Goal: Information Seeking & Learning: Check status

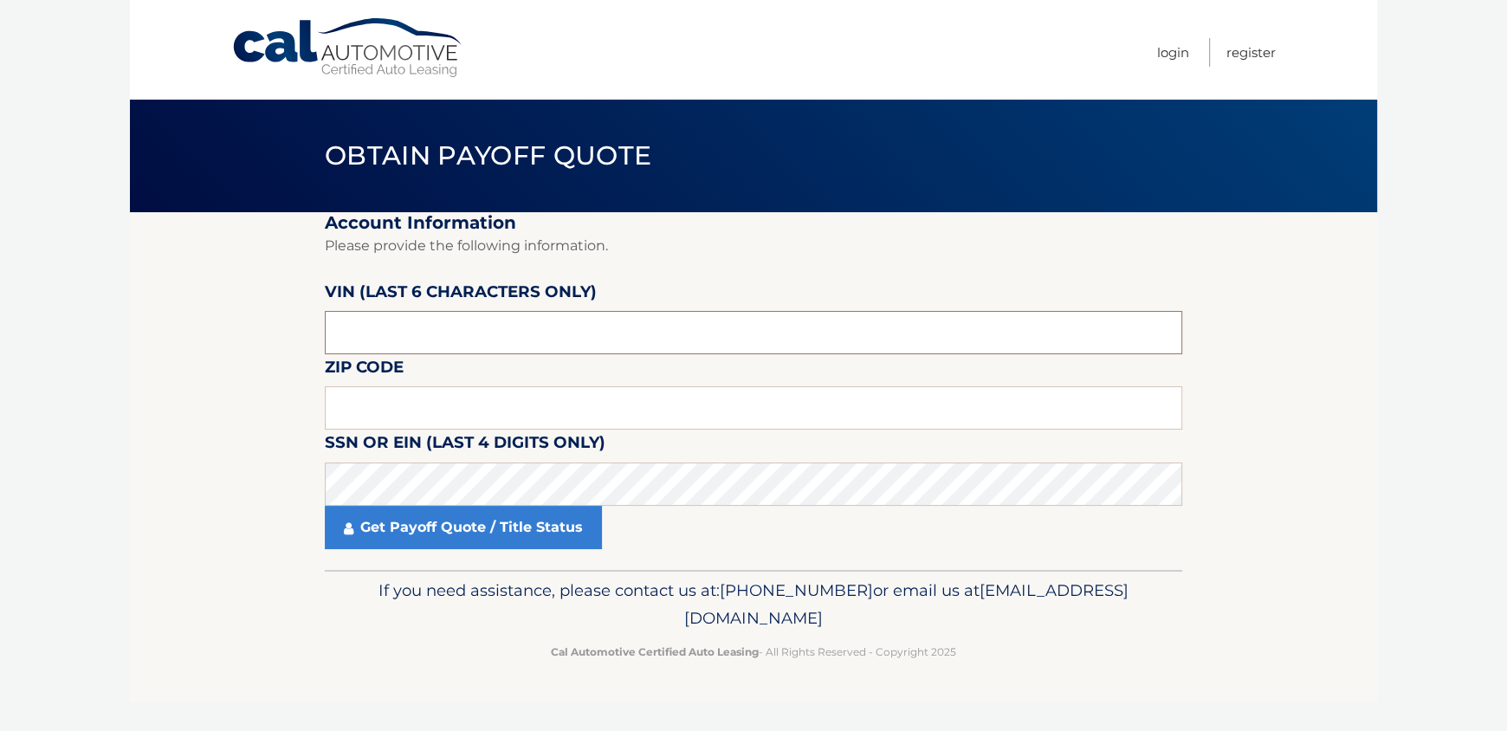
click at [440, 333] on input "text" at bounding box center [753, 332] width 857 height 43
click at [429, 334] on input "text" at bounding box center [753, 332] width 857 height 43
type input "669553"
click at [504, 436] on label "SSN or EIN (last 4 digits only)" at bounding box center [465, 445] width 281 height 32
click at [507, 417] on input "text" at bounding box center [753, 407] width 857 height 43
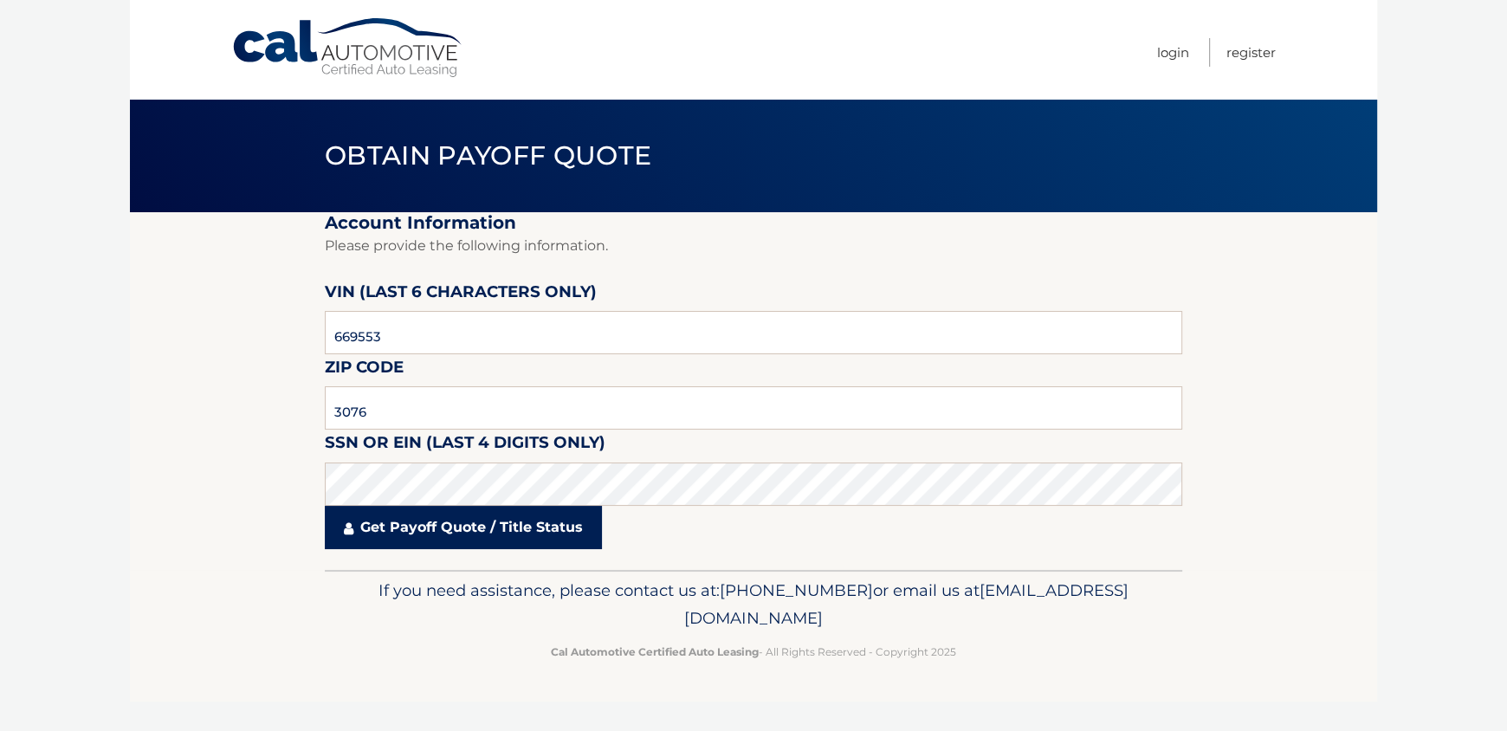
click at [410, 526] on link "Get Payoff Quote / Title Status" at bounding box center [463, 527] width 277 height 43
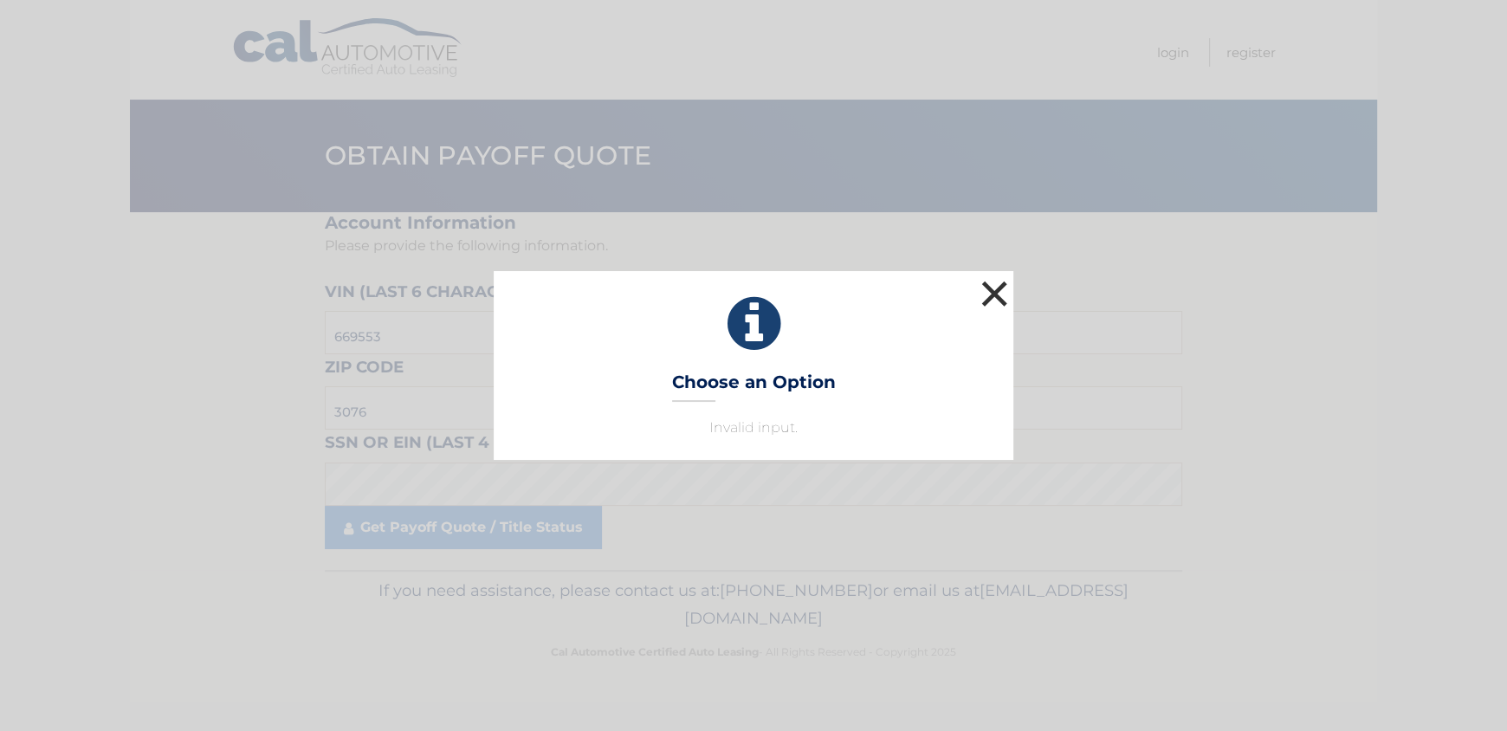
click at [984, 292] on button "×" at bounding box center [994, 293] width 35 height 35
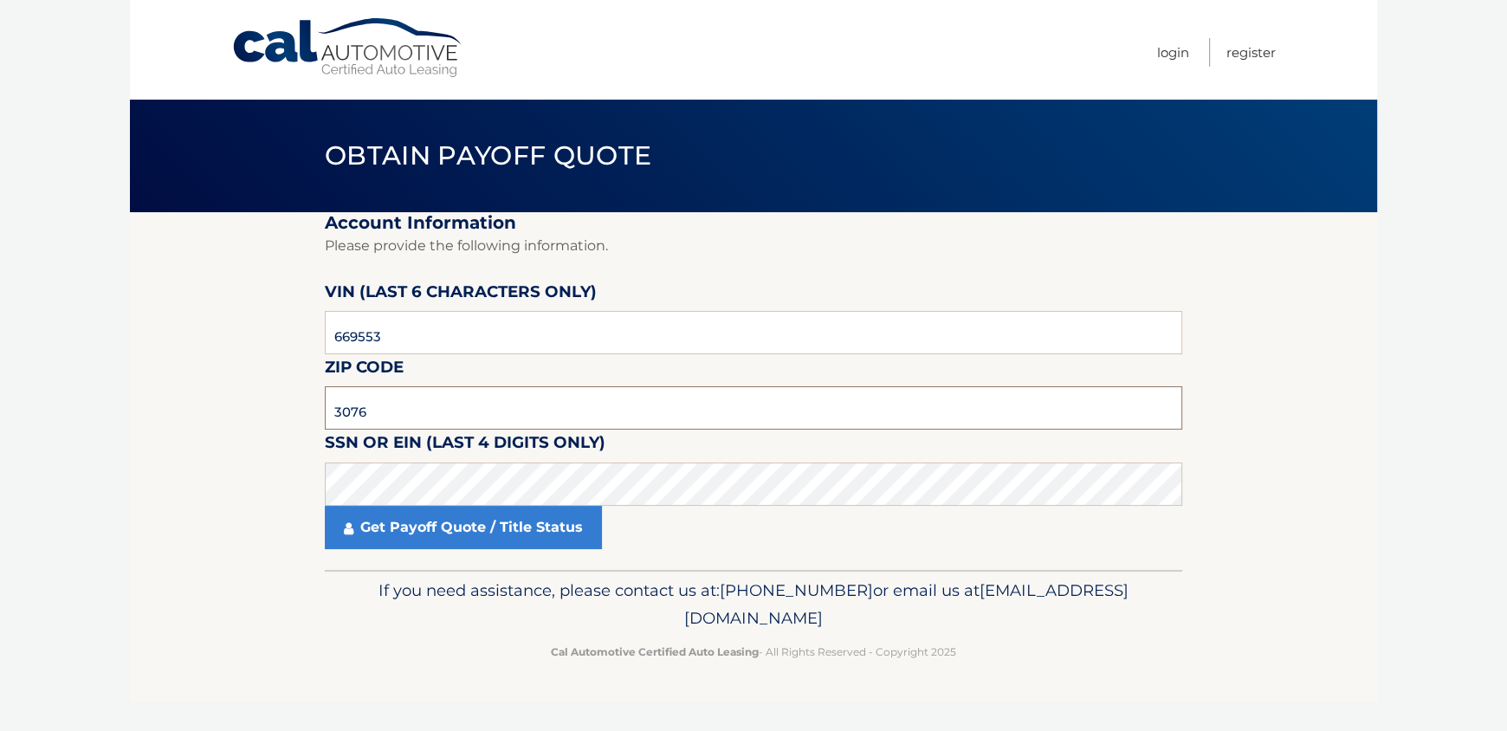
click at [569, 415] on input "3076" at bounding box center [753, 407] width 857 height 43
type input "3"
type input "1"
type input "0"
type input "11767"
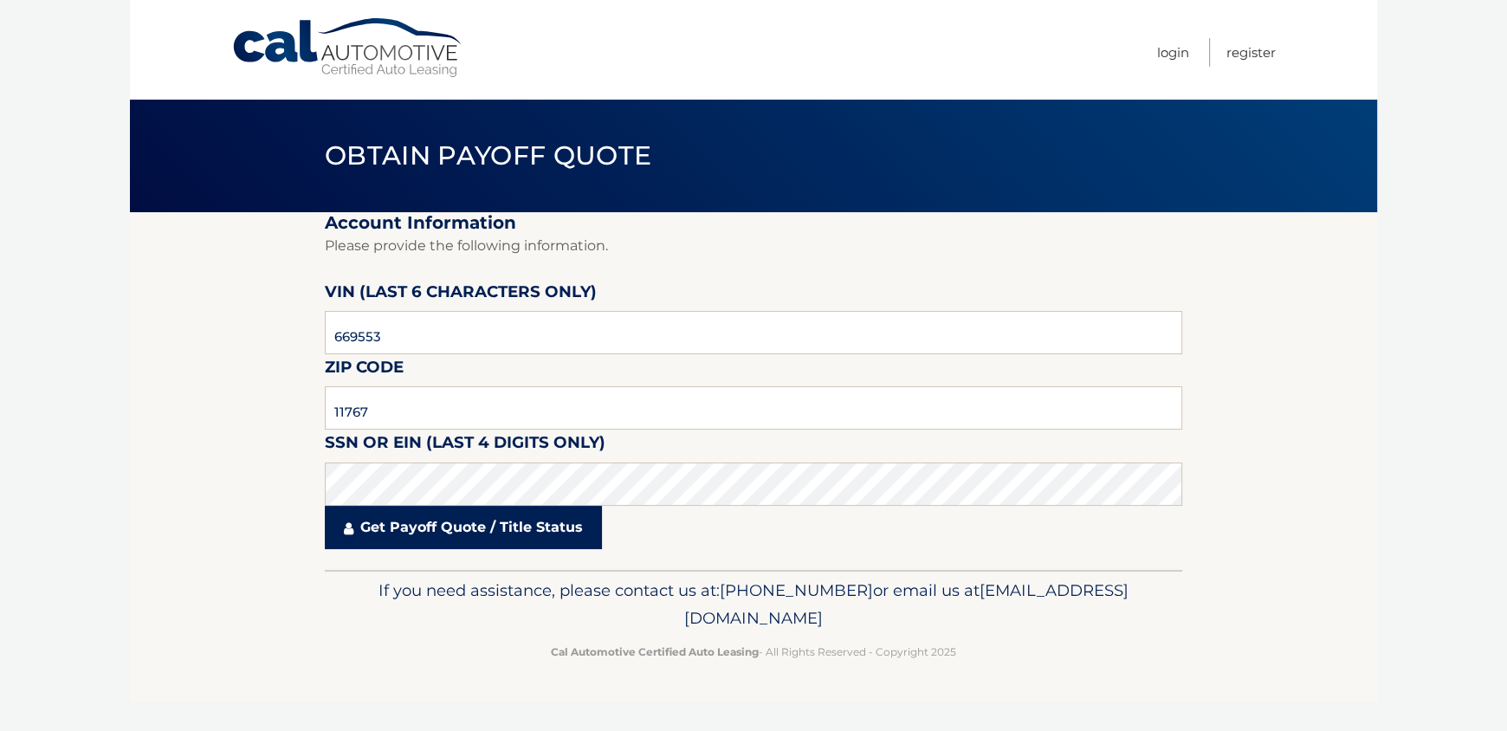
click at [568, 539] on link "Get Payoff Quote / Title Status" at bounding box center [463, 527] width 277 height 43
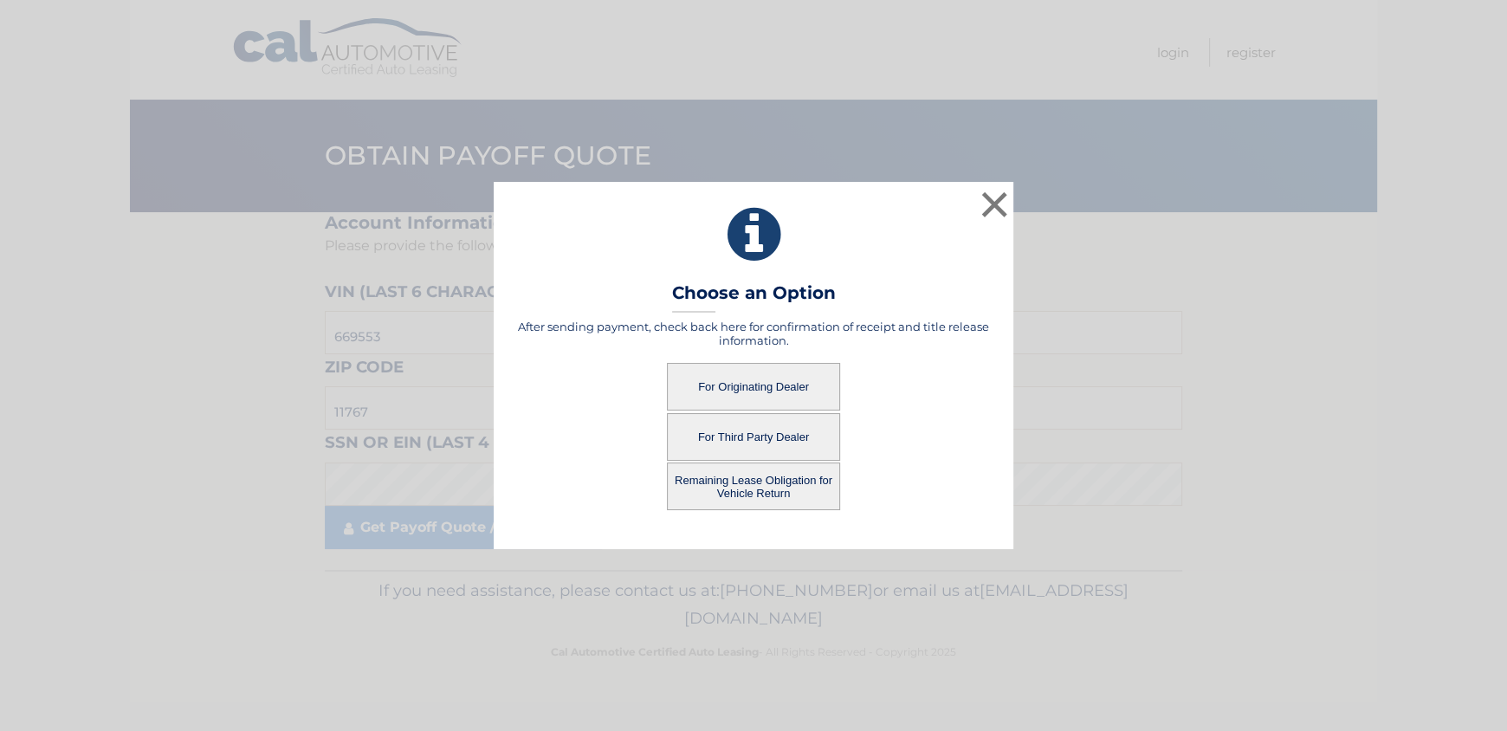
click at [799, 485] on button "Remaining Lease Obligation for Vehicle Return" at bounding box center [753, 486] width 173 height 48
click at [730, 481] on button "Remaining Lease Obligation for Vehicle Return" at bounding box center [753, 486] width 173 height 48
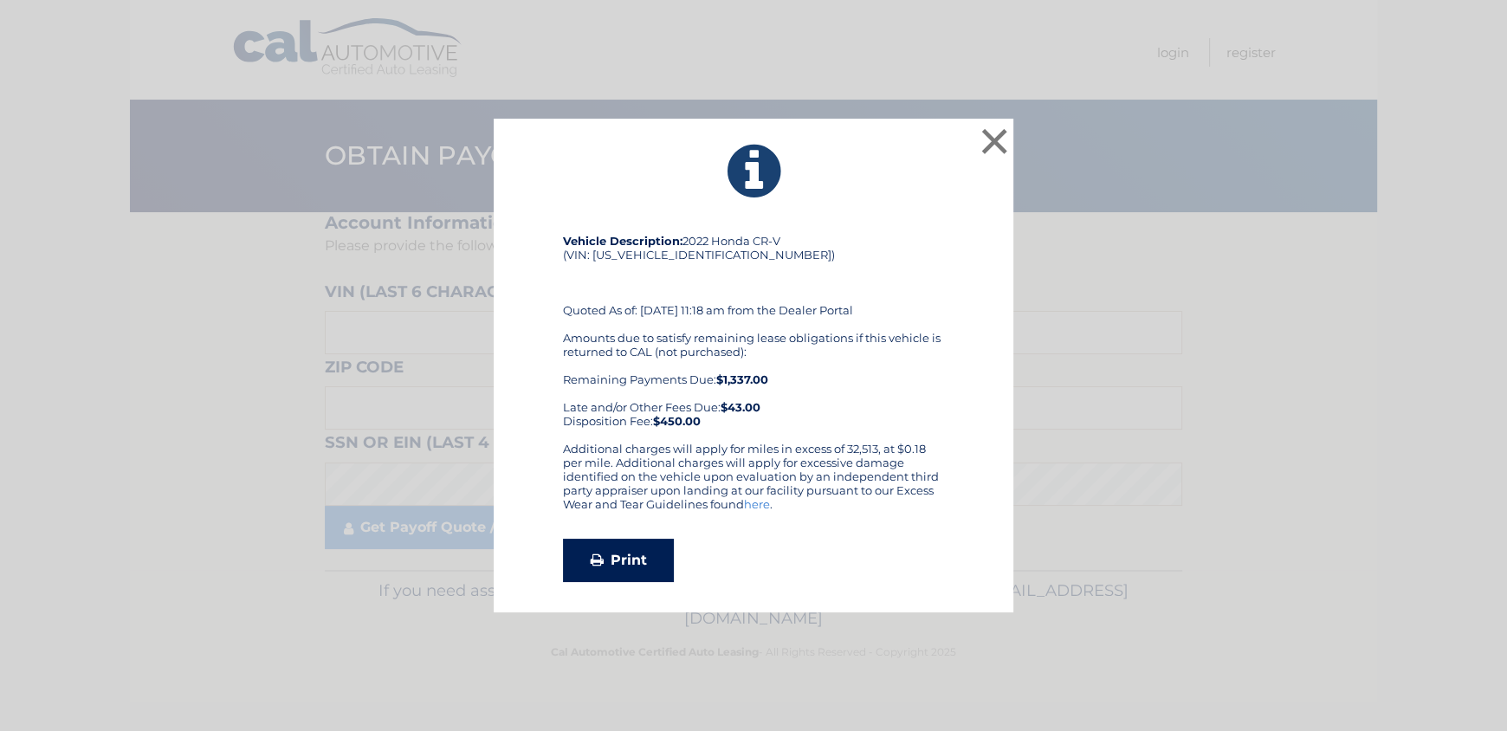
click at [640, 552] on link "Print" at bounding box center [618, 560] width 111 height 43
click at [978, 138] on button "×" at bounding box center [994, 141] width 35 height 35
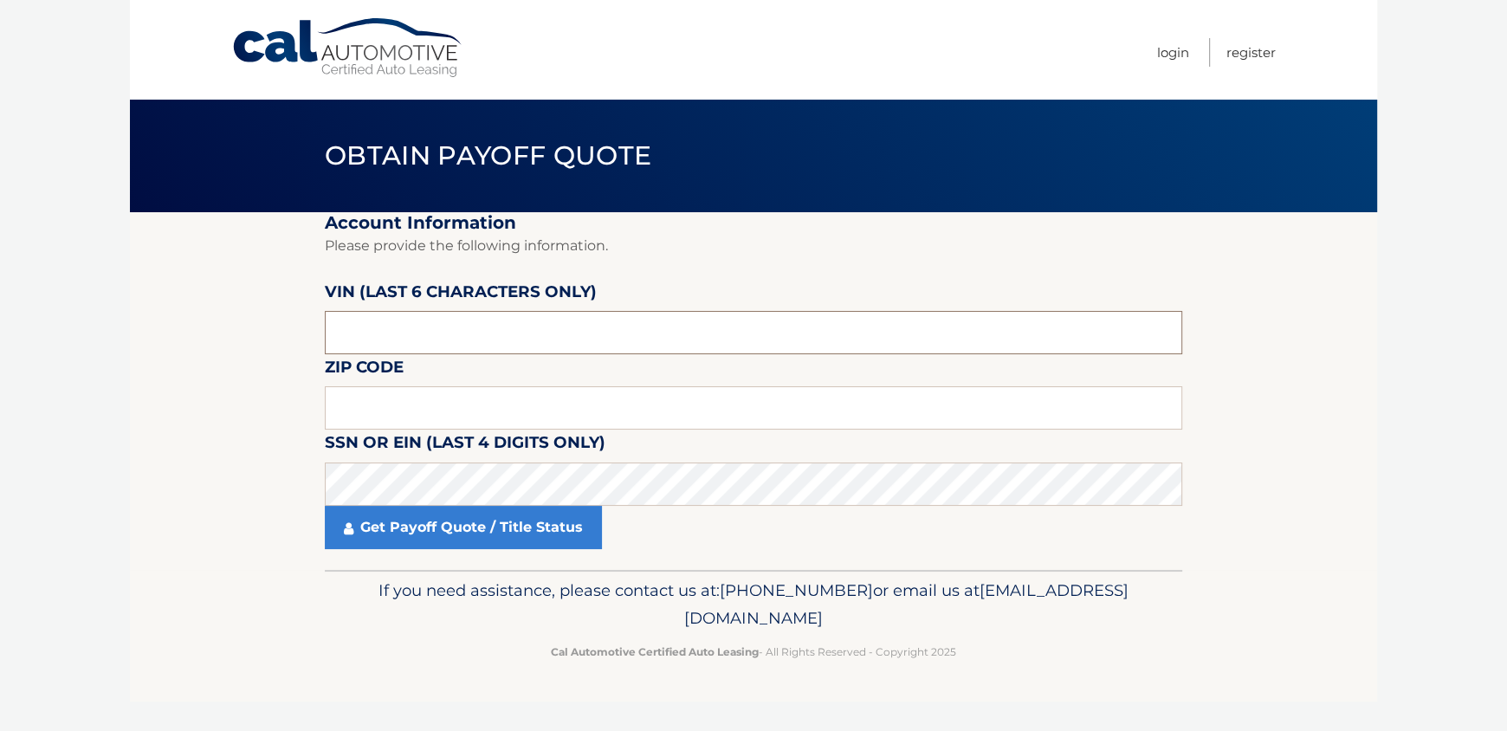
click at [435, 331] on input "text" at bounding box center [753, 332] width 857 height 43
type input "669553"
click at [574, 412] on input "text" at bounding box center [753, 407] width 857 height 43
click at [573, 412] on input "text" at bounding box center [753, 407] width 857 height 43
type input "11767"
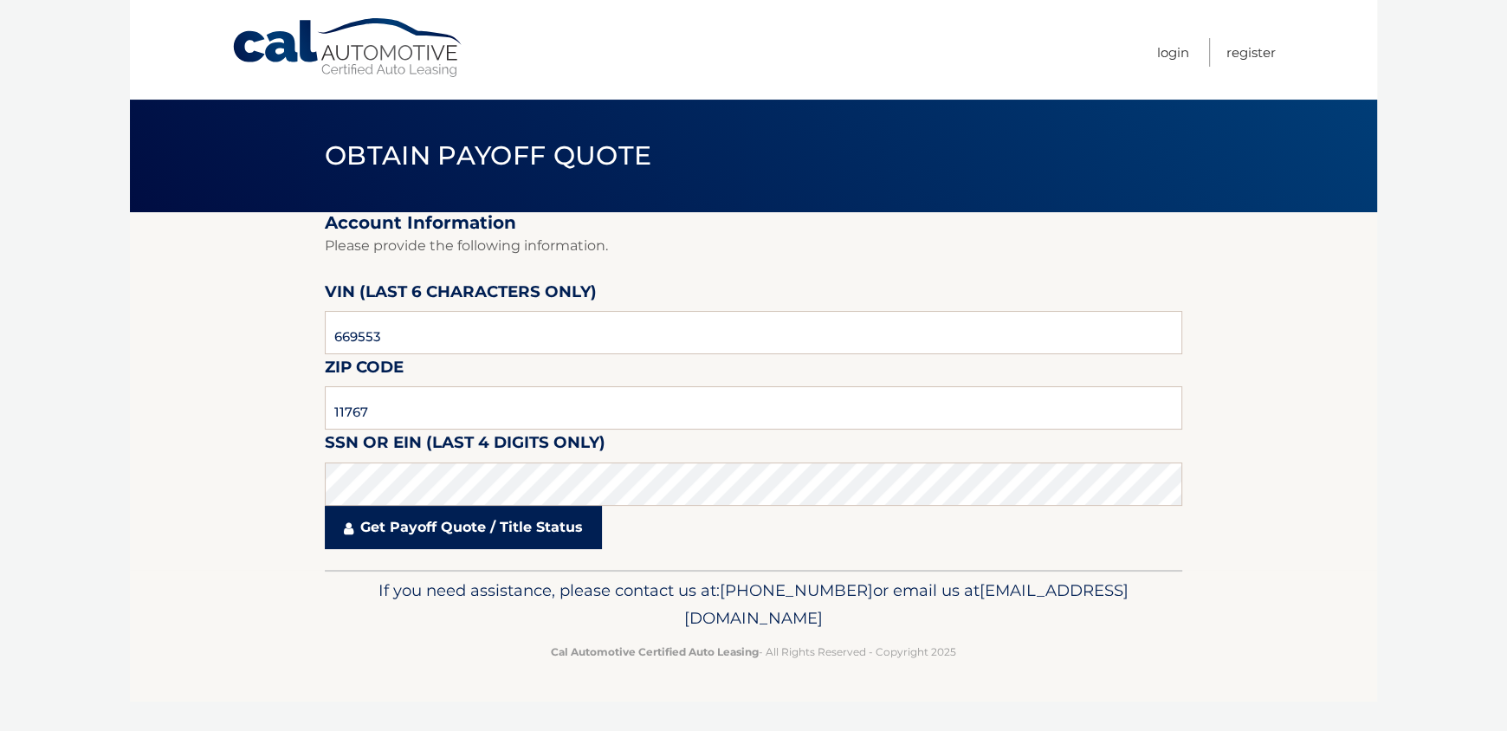
click at [433, 533] on link "Get Payoff Quote / Title Status" at bounding box center [463, 527] width 277 height 43
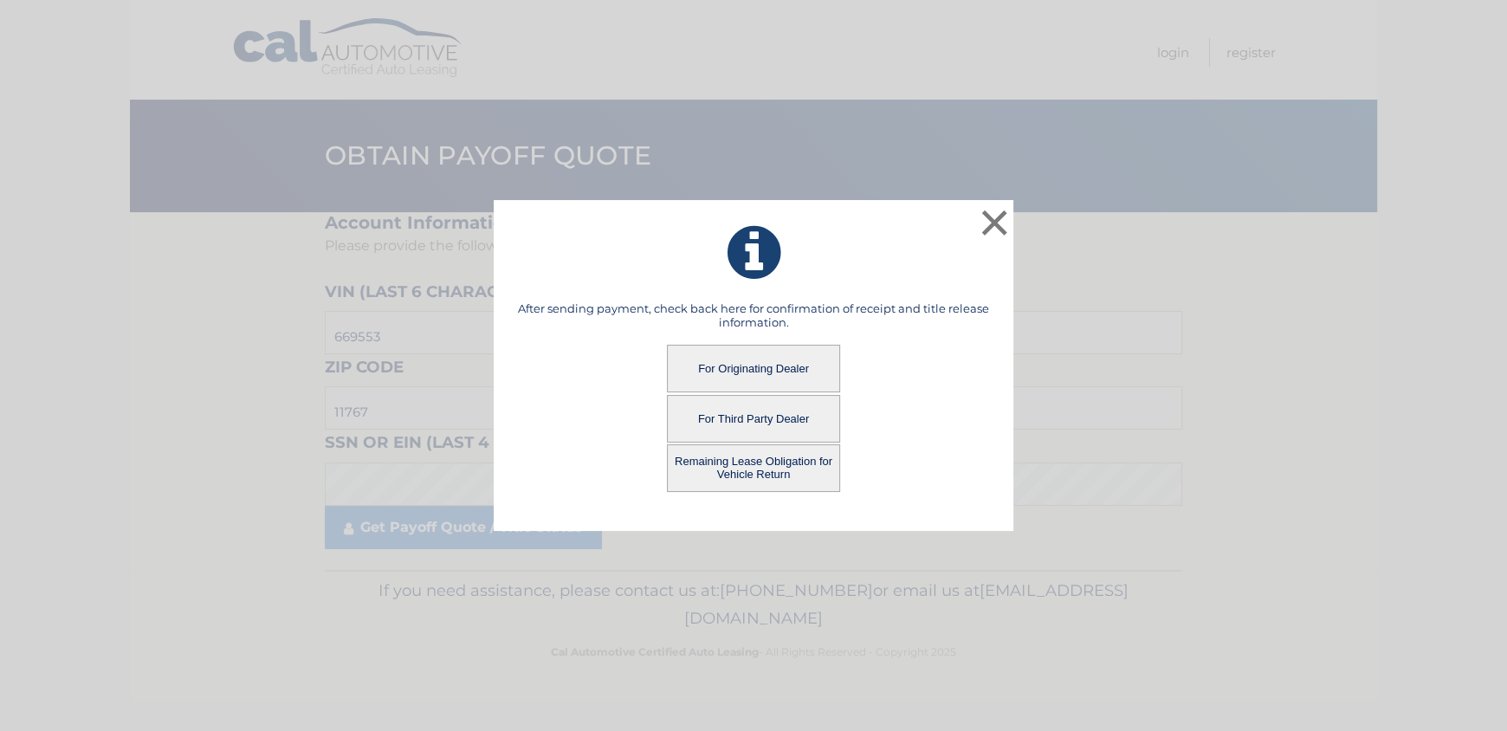
click at [730, 420] on button "For Third Party Dealer" at bounding box center [753, 419] width 173 height 48
click at [765, 415] on button "For Third Party Dealer" at bounding box center [753, 419] width 173 height 48
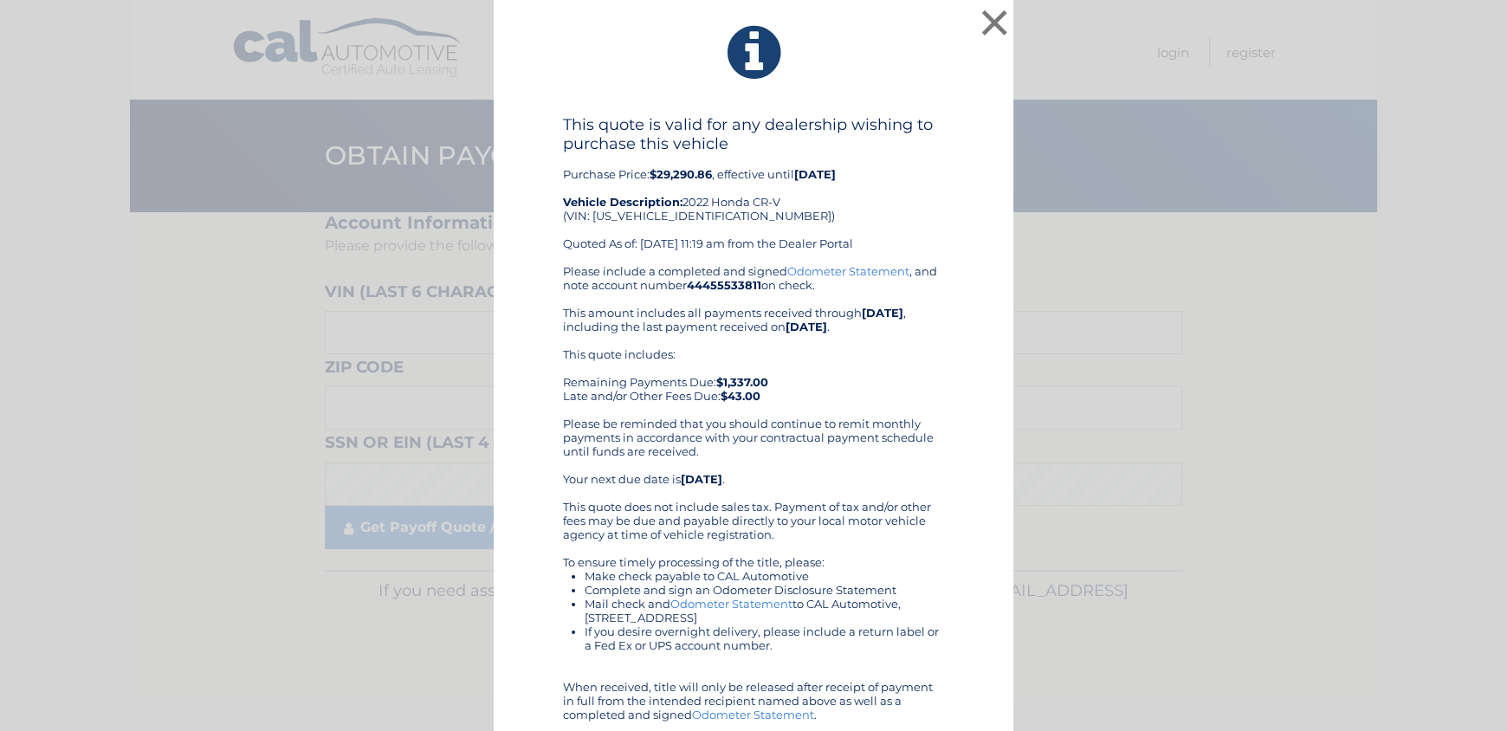
drag, startPoint x: 831, startPoint y: 331, endPoint x: 744, endPoint y: 385, distance: 103.1
click at [744, 385] on b "$1,337.00" at bounding box center [742, 382] width 52 height 14
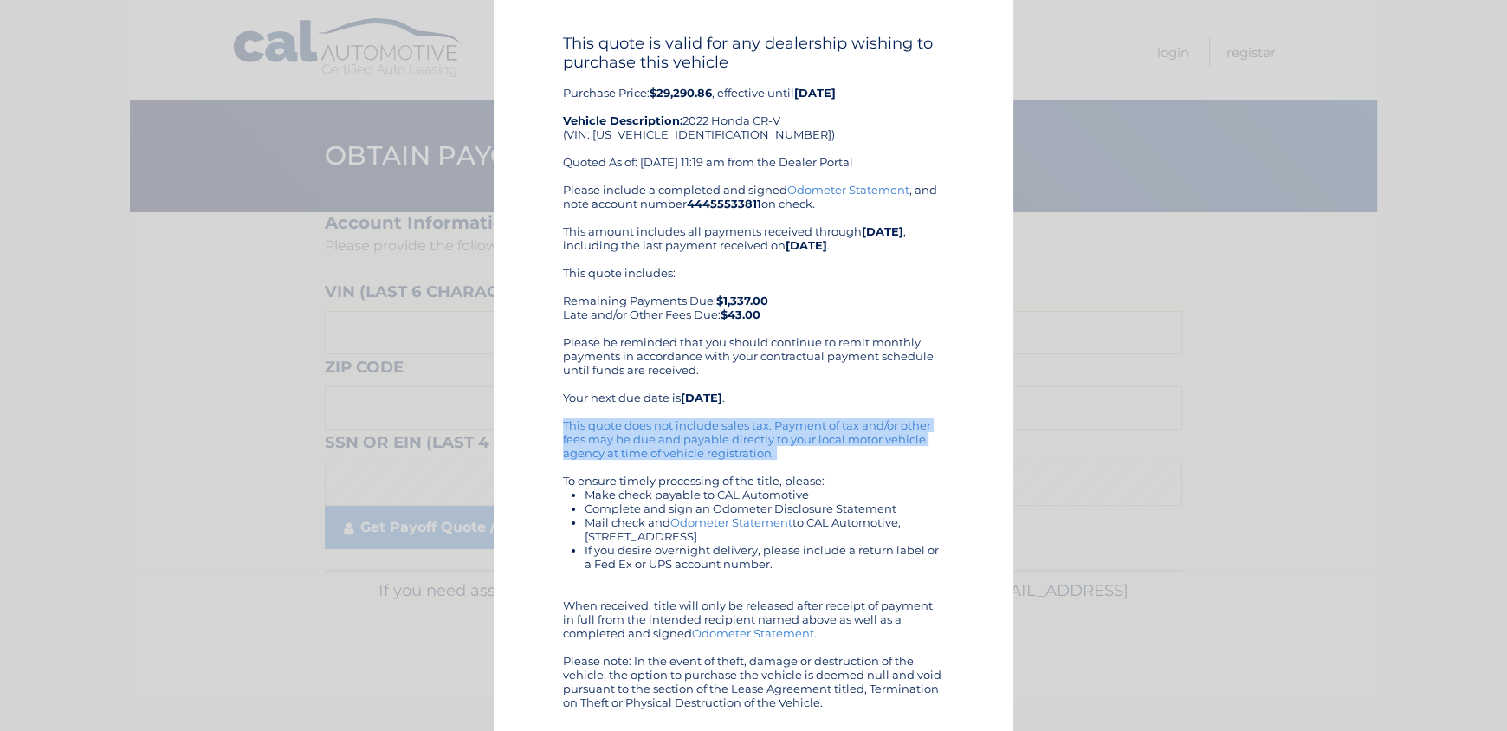
click at [979, 465] on div "This quote is valid for any dealership wishing to purchase this vehicle Purchas…" at bounding box center [753, 371] width 476 height 675
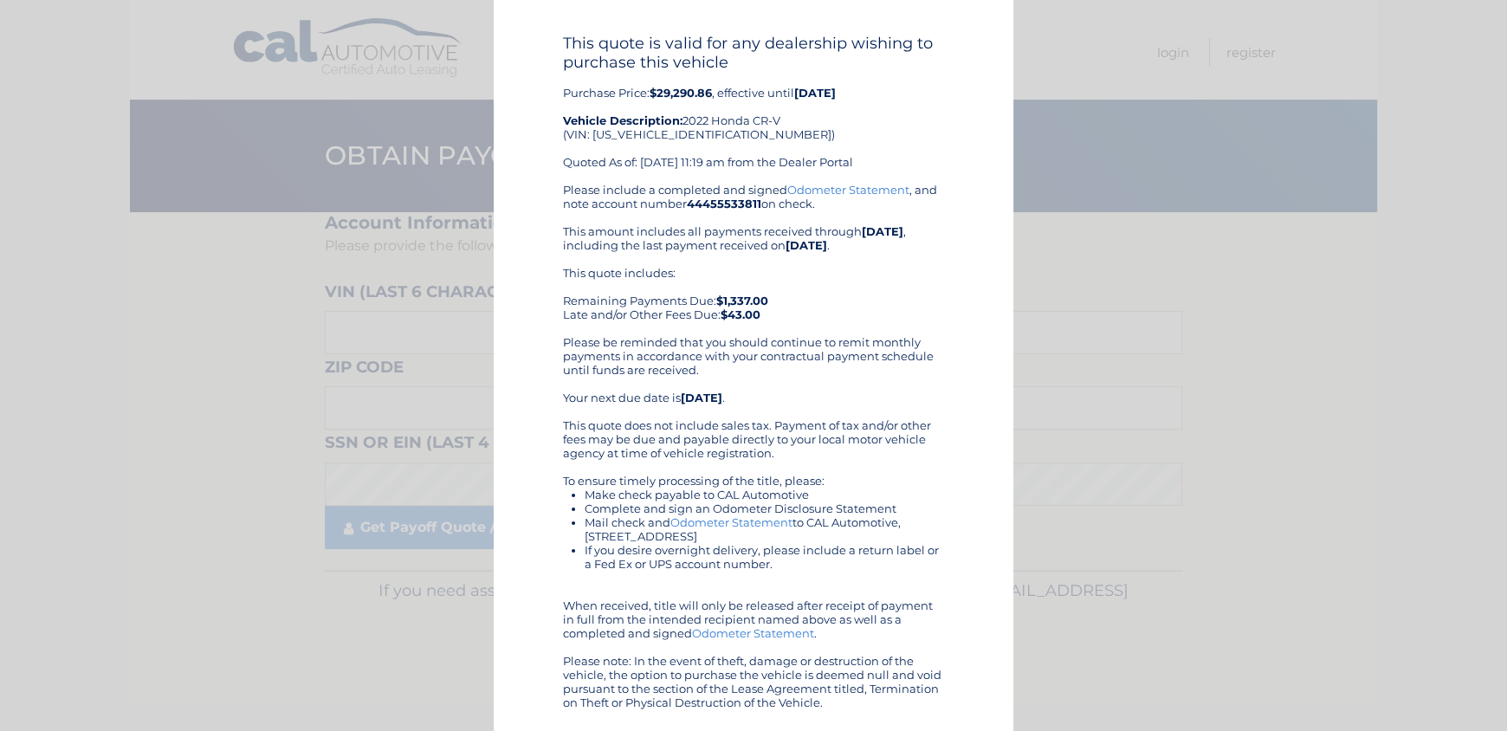
click at [969, 445] on div "This quote is valid for any dealership wishing to purchase this vehicle Purchas…" at bounding box center [753, 371] width 476 height 675
